Goal: Find specific page/section: Find specific page/section

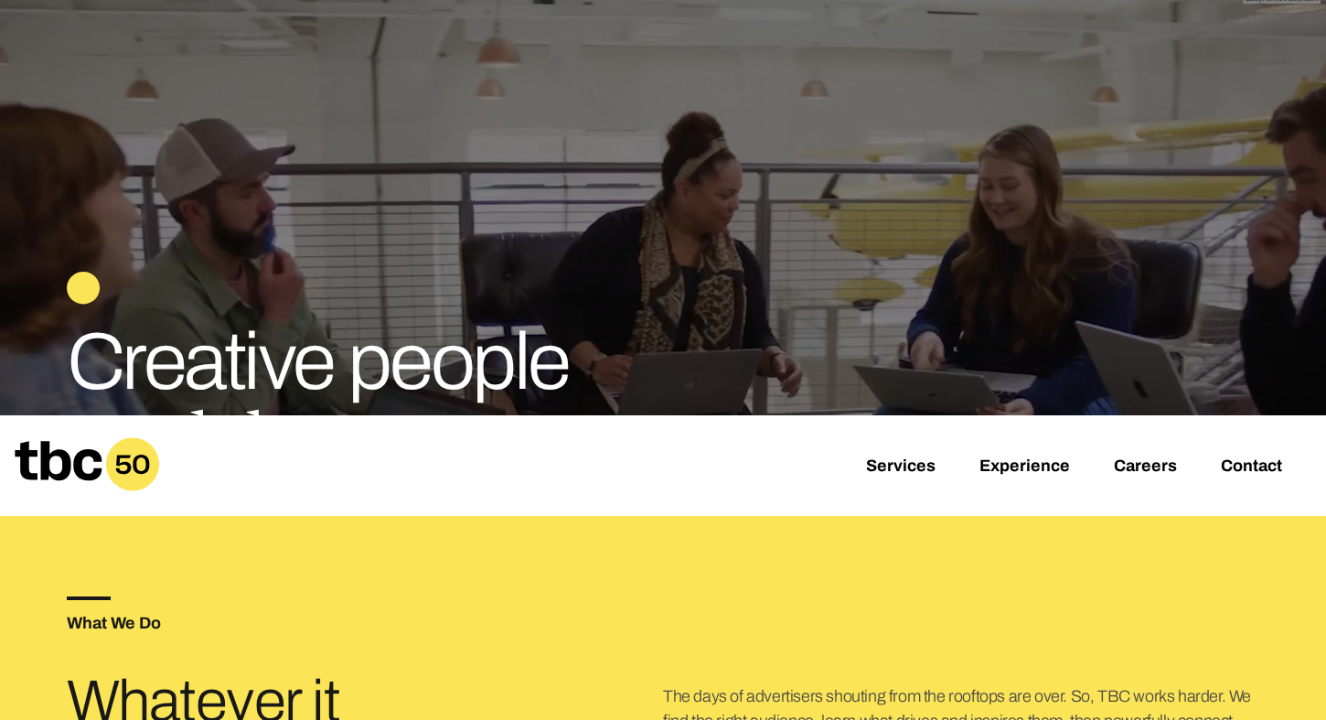
scroll to position [416, 0]
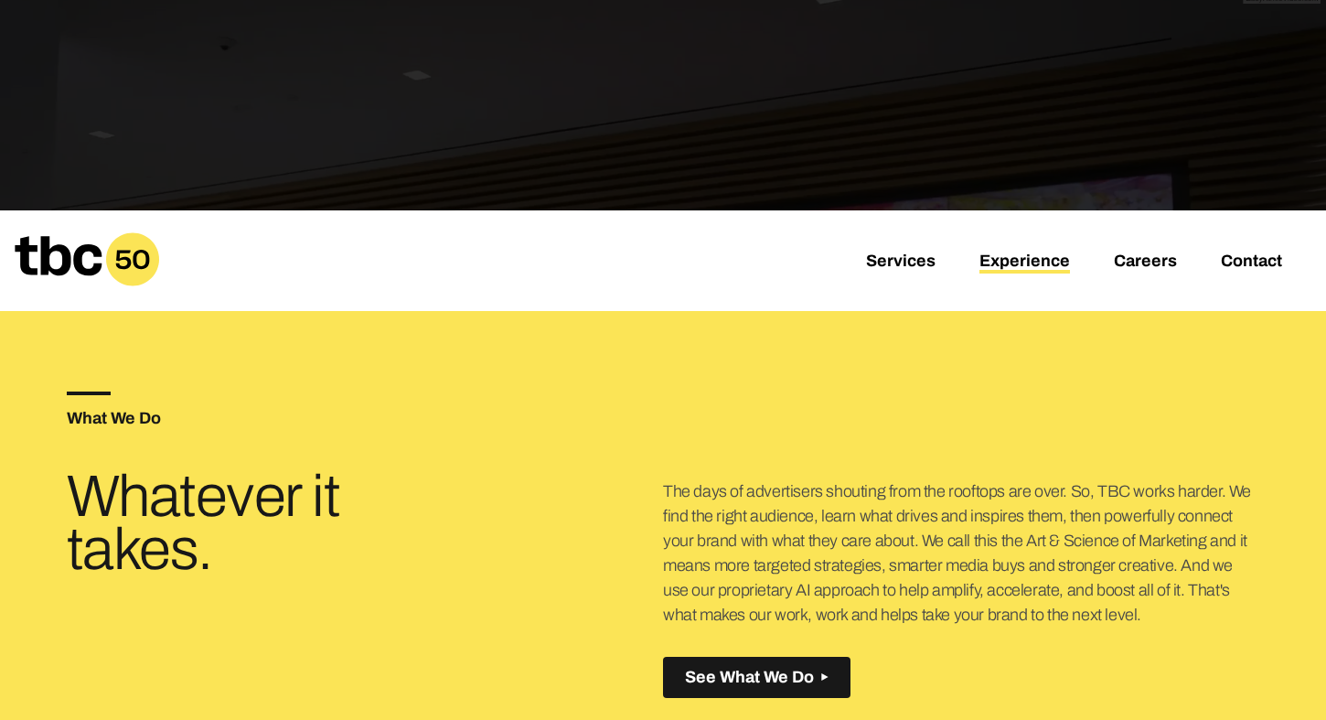
click at [1029, 259] on link "Experience" at bounding box center [1025, 263] width 91 height 22
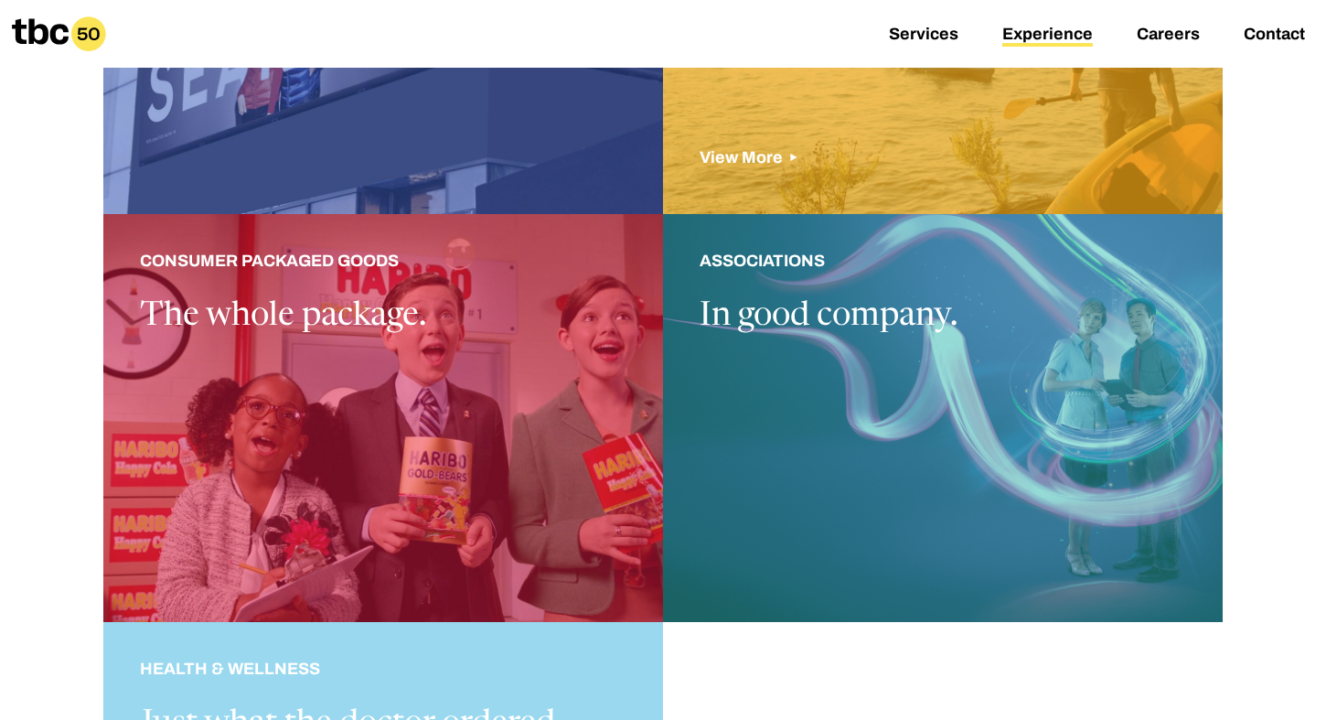
scroll to position [1565, 0]
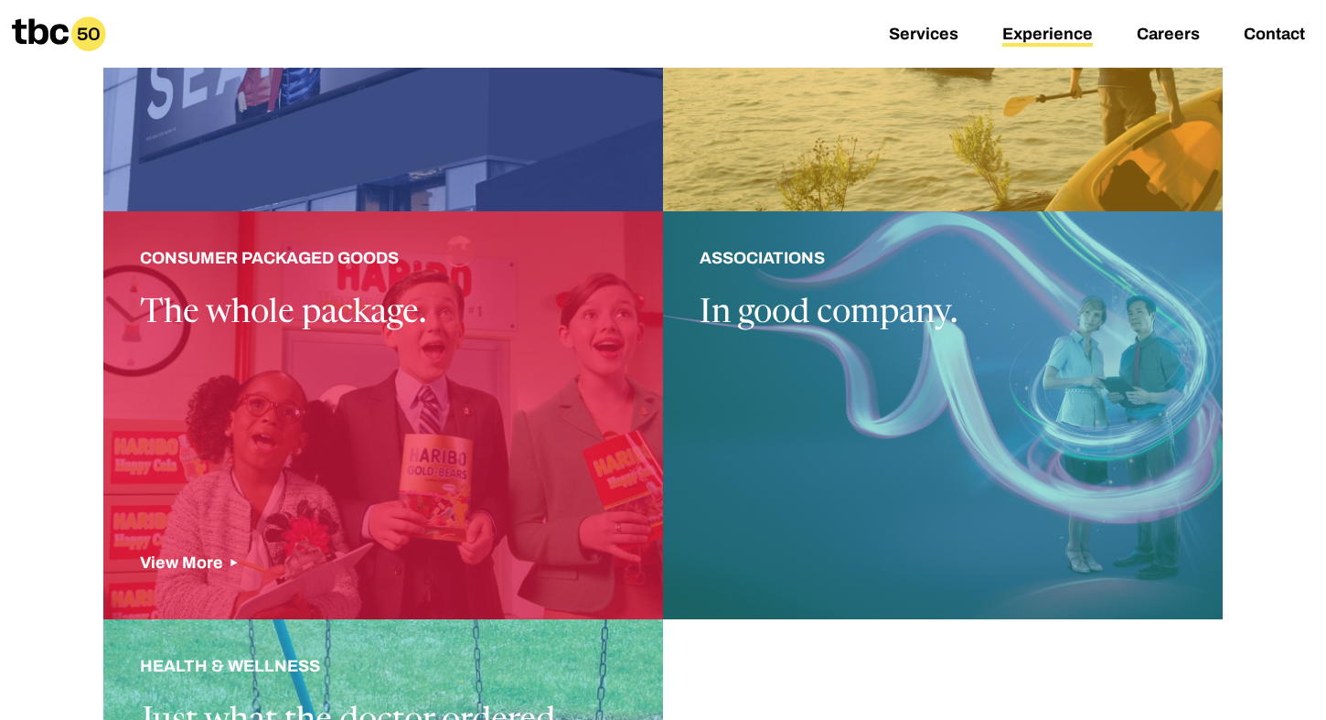
click at [418, 369] on div at bounding box center [383, 415] width 560 height 408
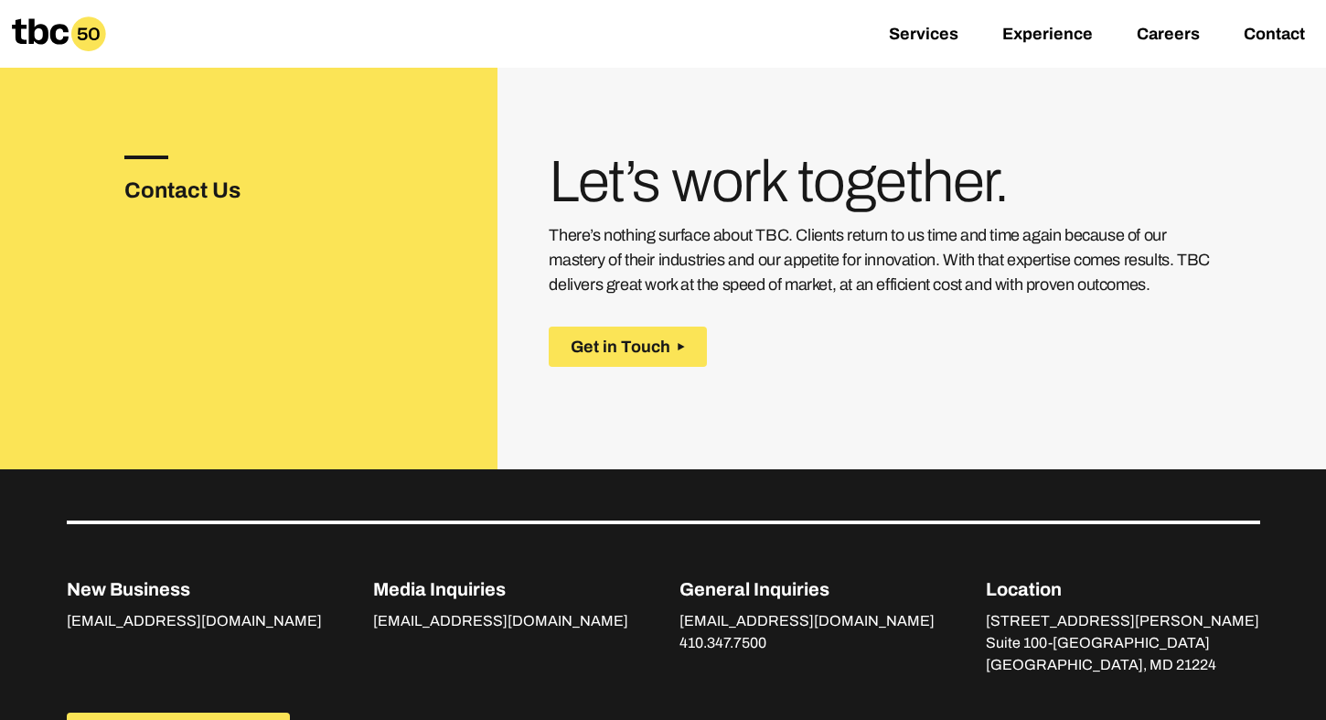
scroll to position [2670, 0]
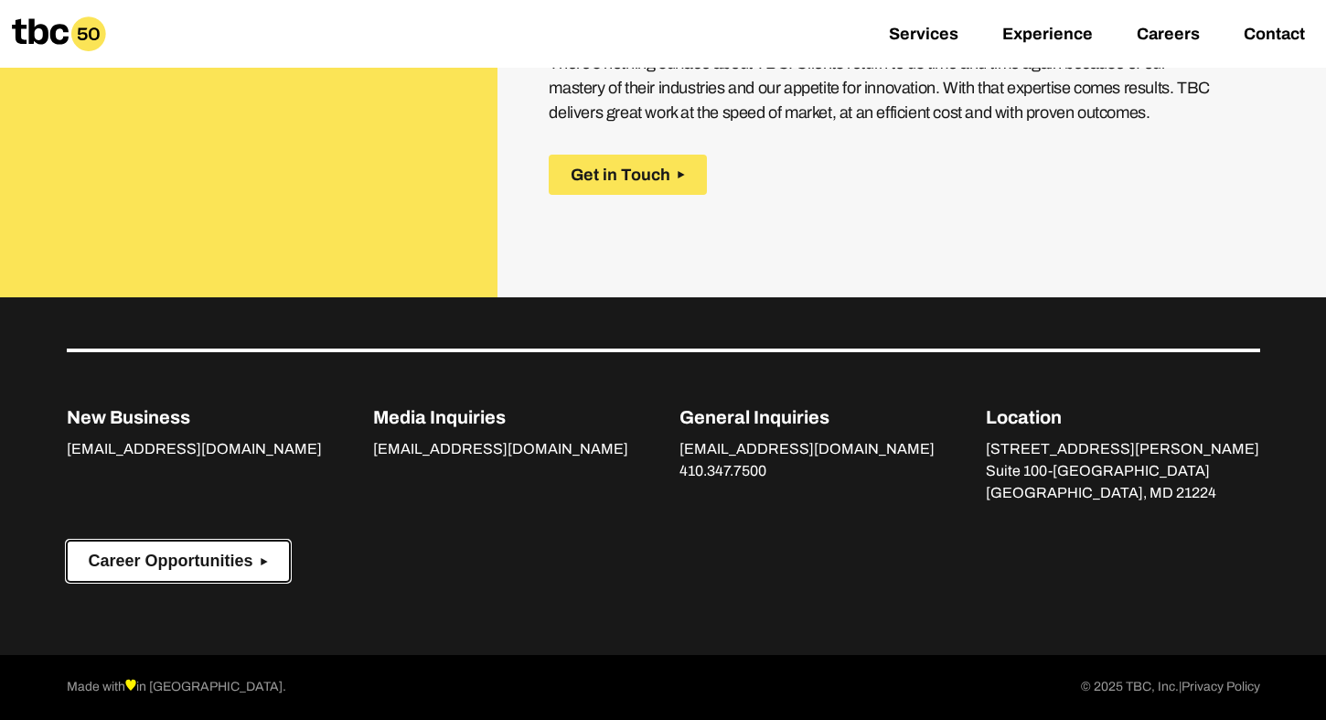
click at [163, 578] on button "Career Opportunities" at bounding box center [178, 561] width 223 height 41
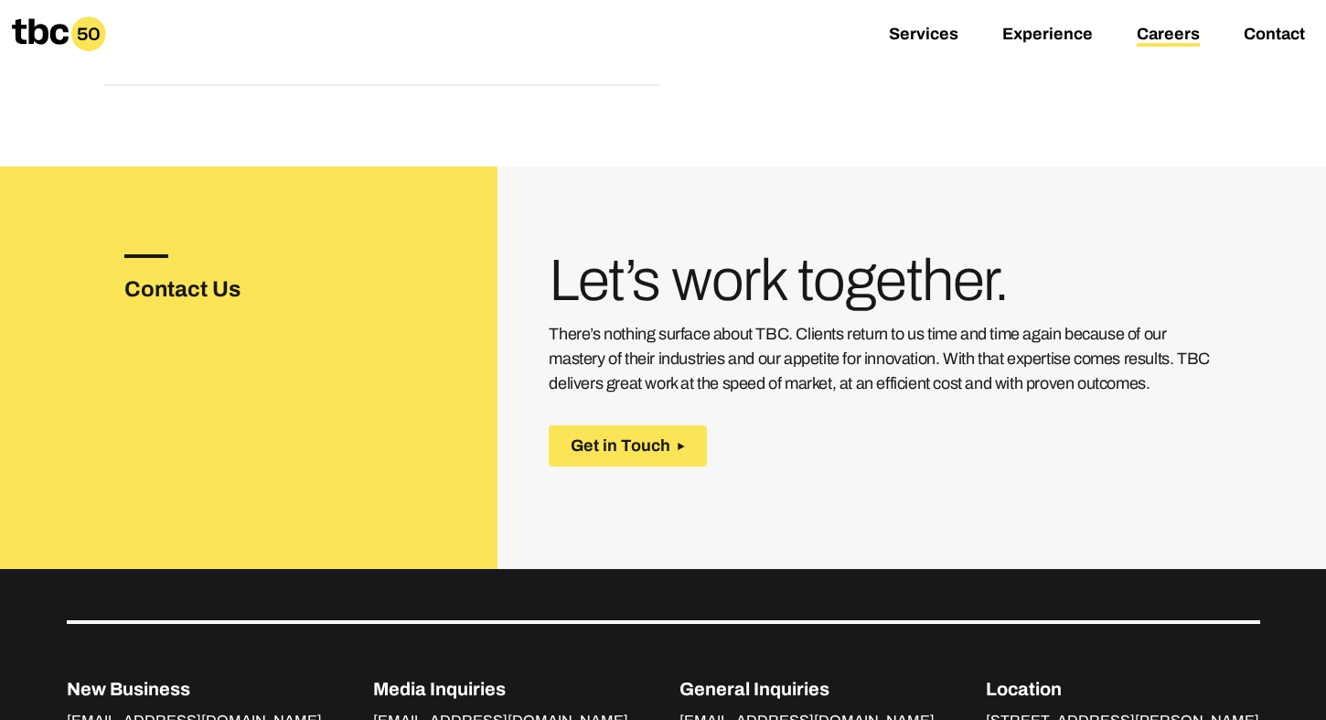
scroll to position [491, 0]
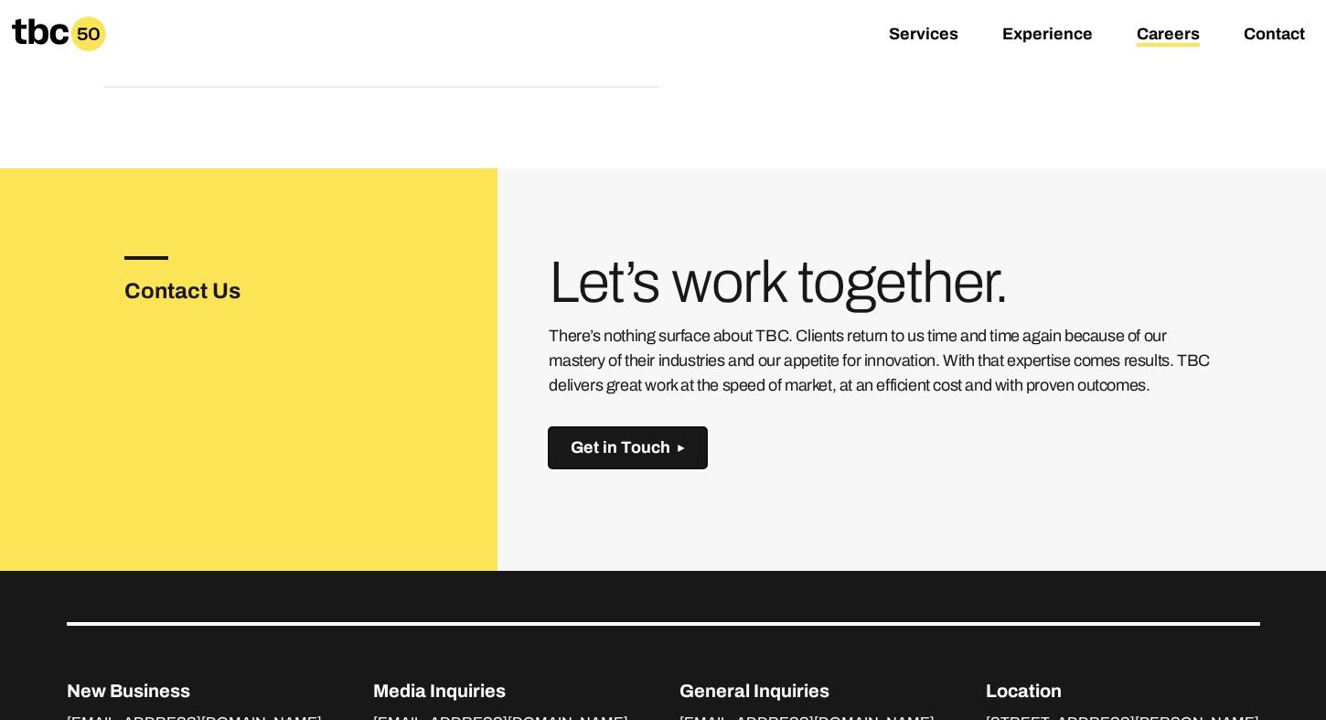
click at [642, 450] on span "Get in Touch" at bounding box center [621, 447] width 100 height 19
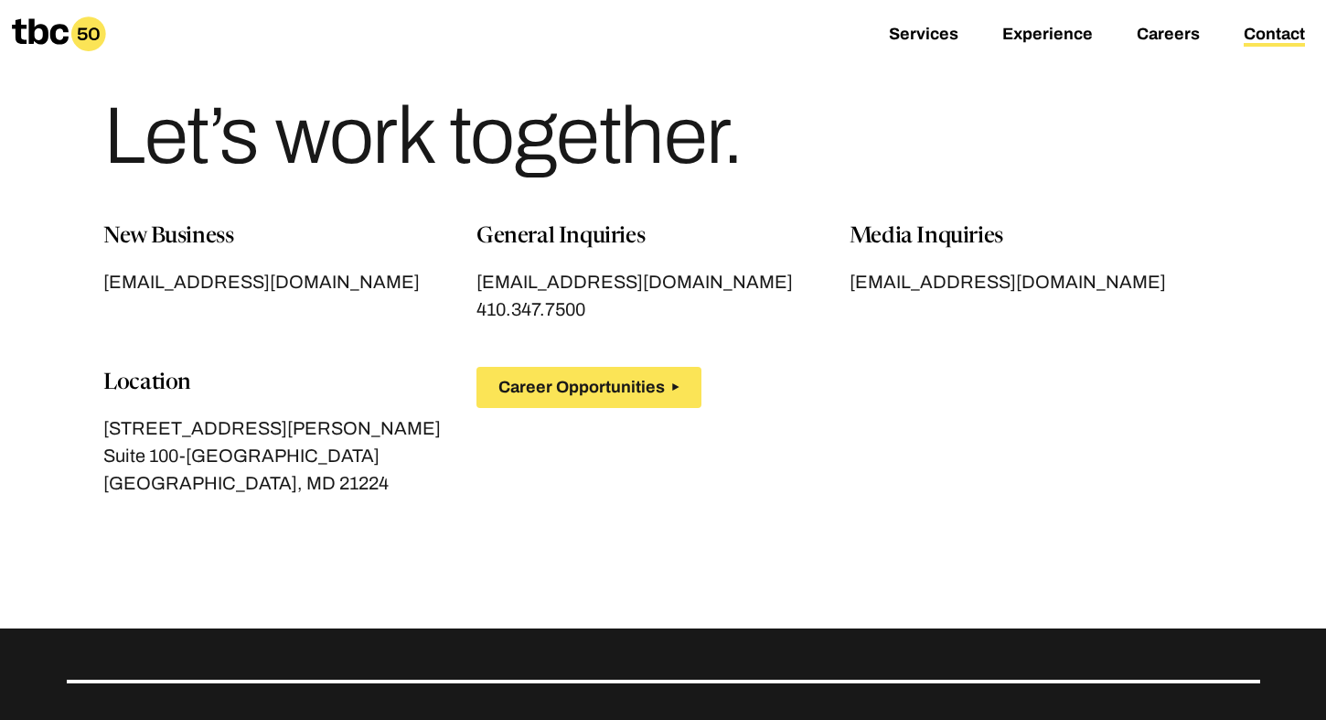
scroll to position [48, 0]
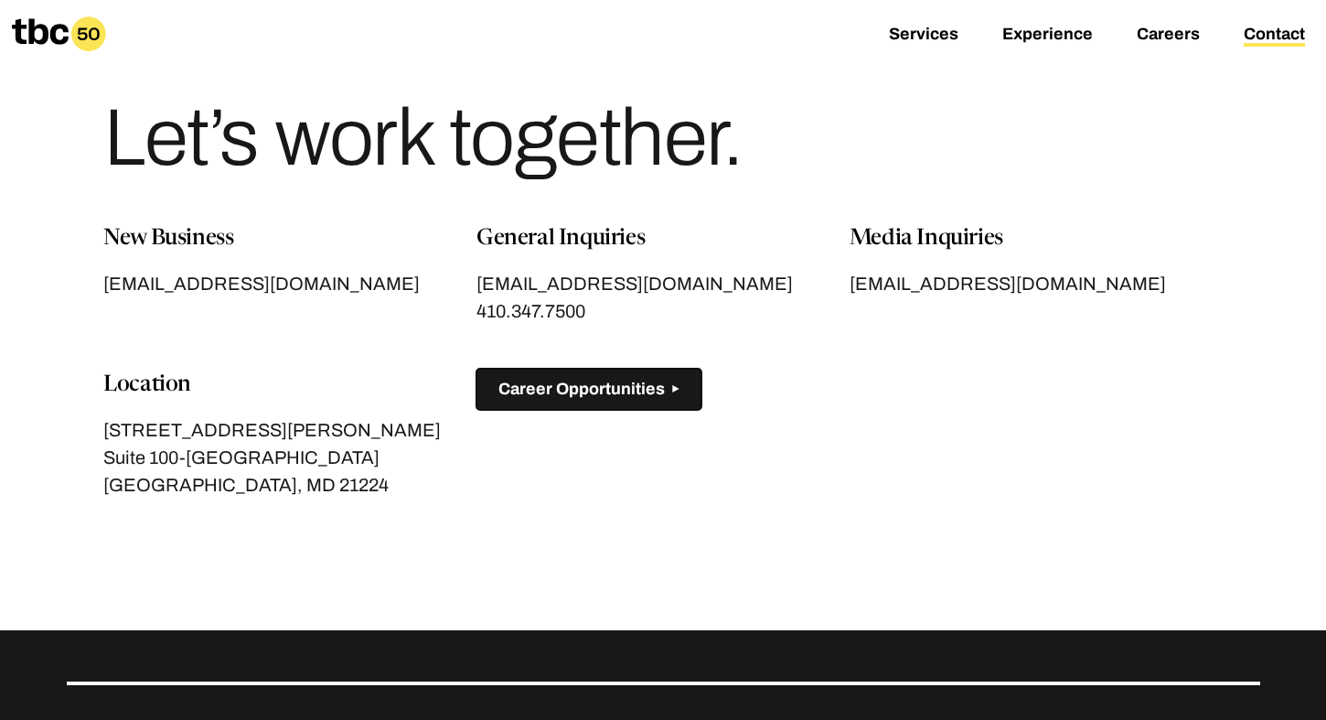
click at [592, 383] on span "Career Opportunities" at bounding box center [581, 389] width 166 height 19
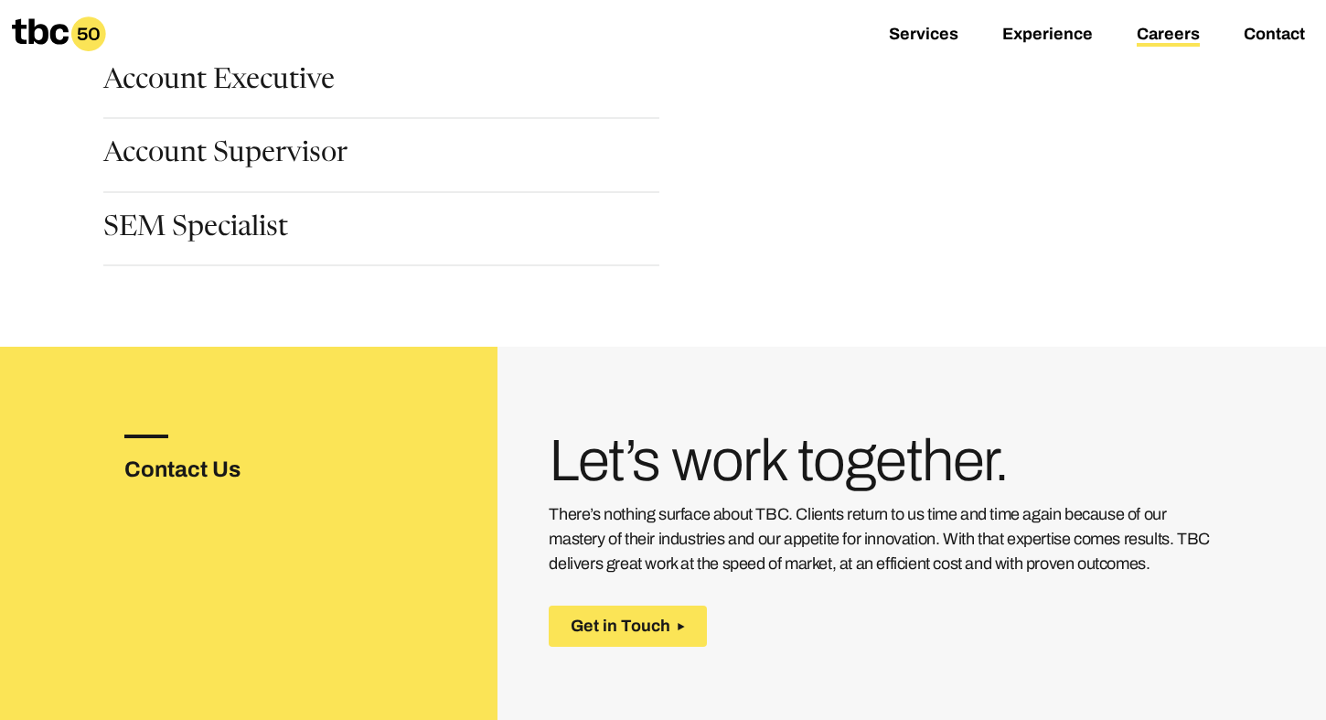
scroll to position [299, 0]
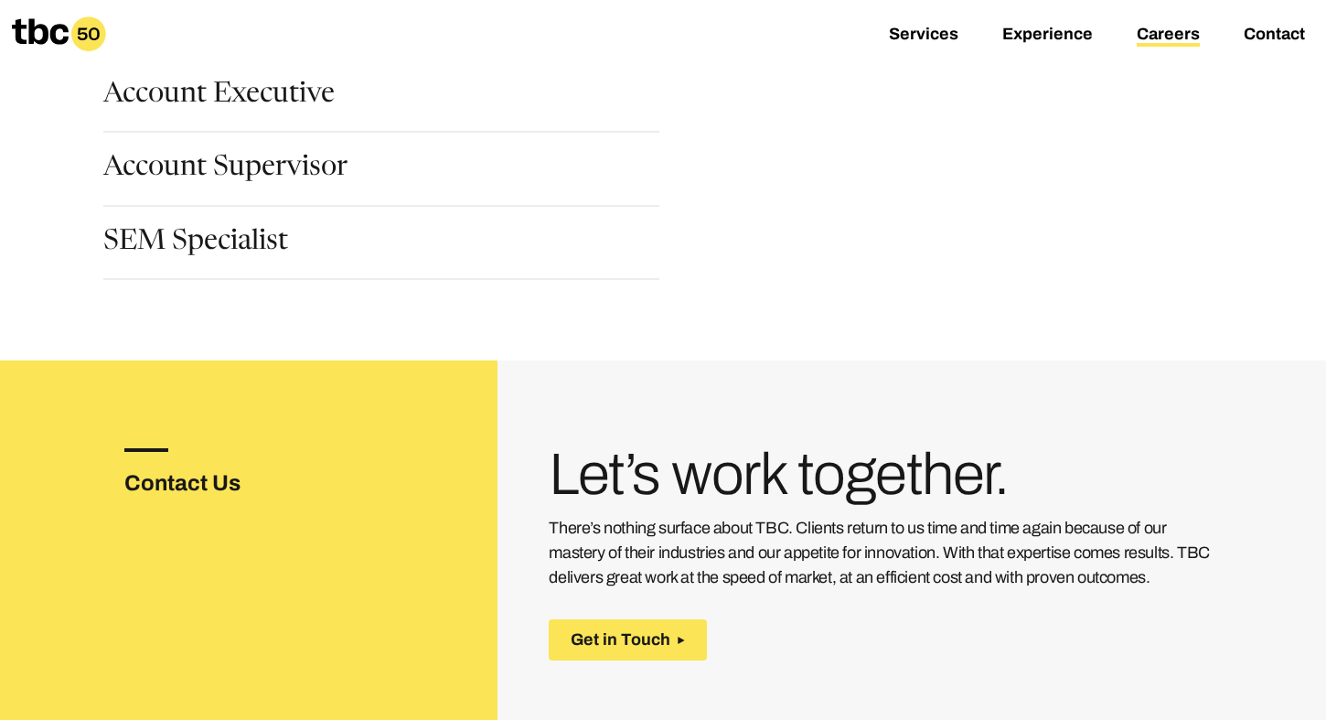
click at [154, 491] on h3 "Contact Us" at bounding box center [212, 482] width 176 height 33
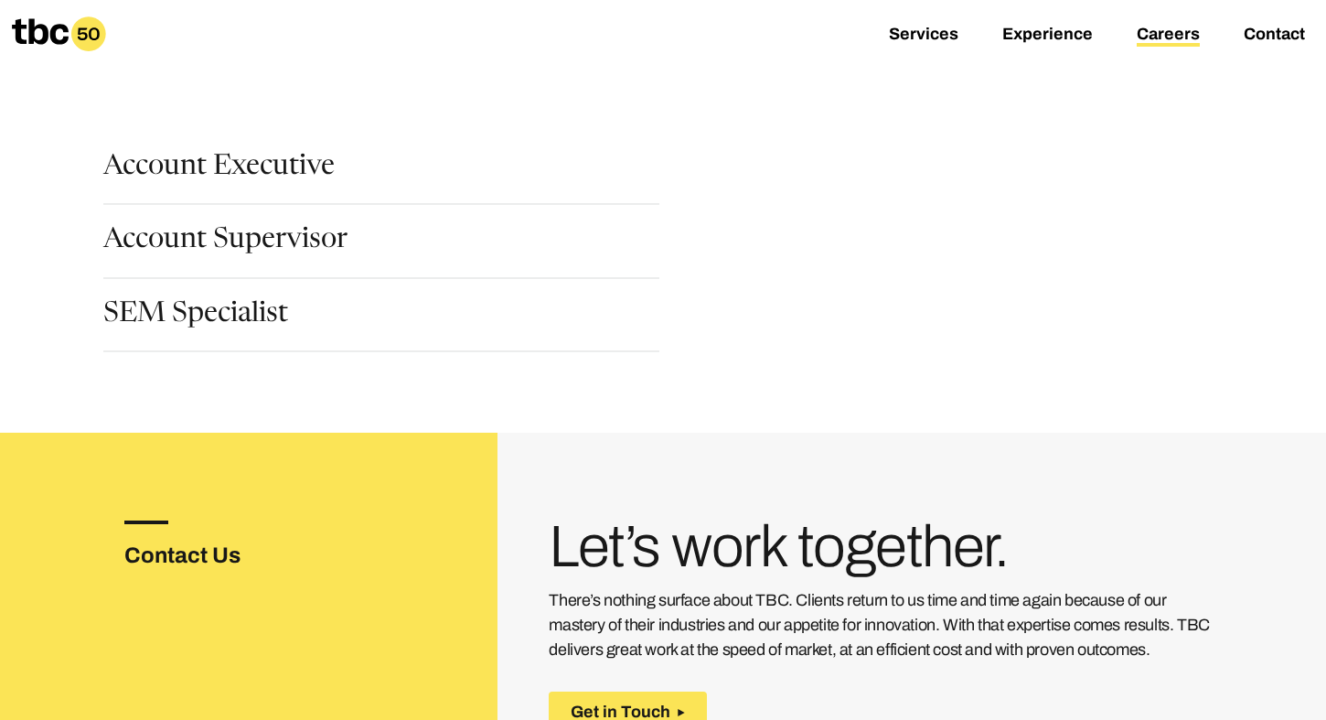
scroll to position [0, 0]
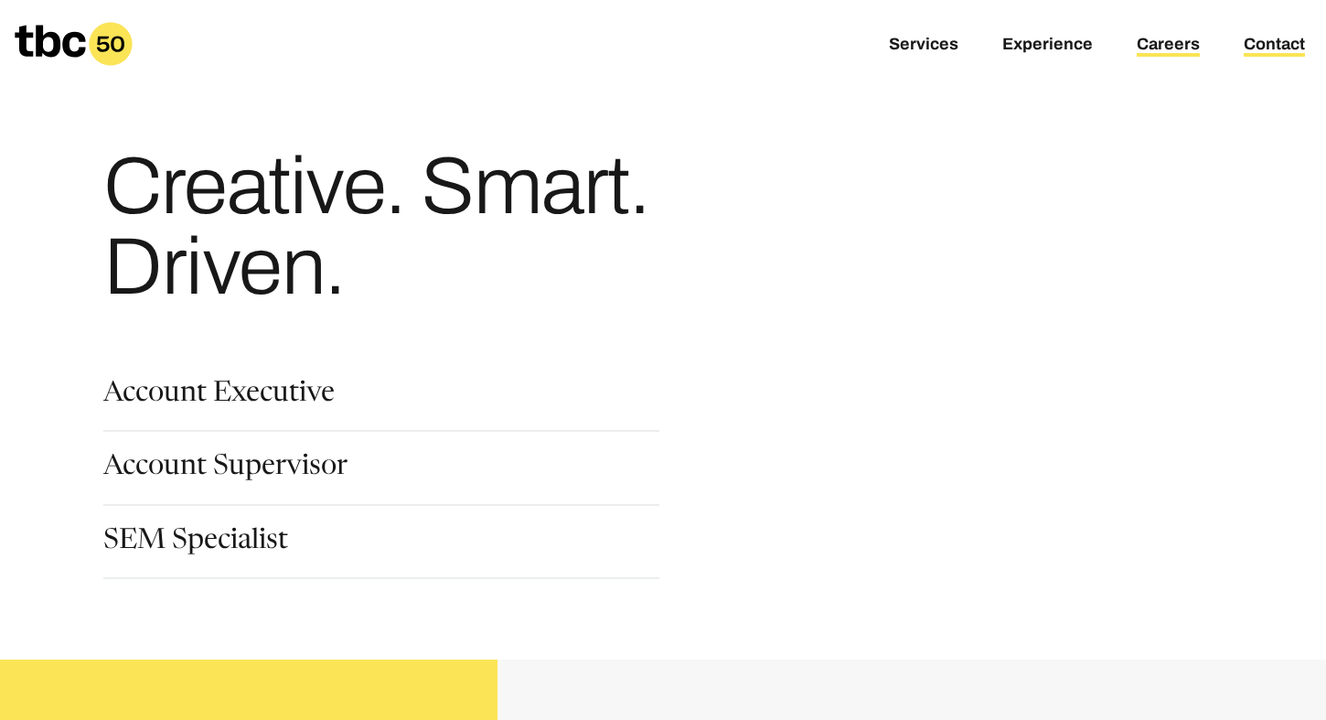
click at [1281, 47] on link "Contact" at bounding box center [1274, 46] width 61 height 22
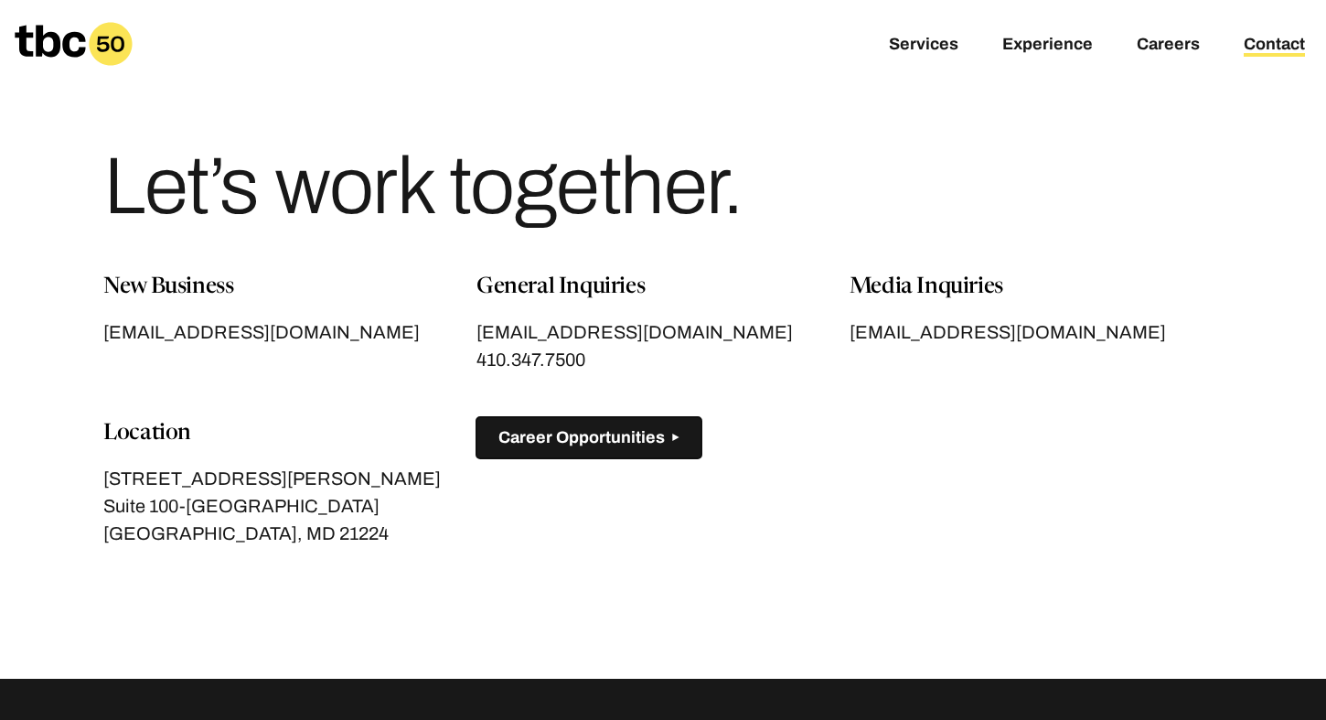
click at [609, 441] on span "Career Opportunities" at bounding box center [581, 437] width 166 height 19
